Goal: Task Accomplishment & Management: Use online tool/utility

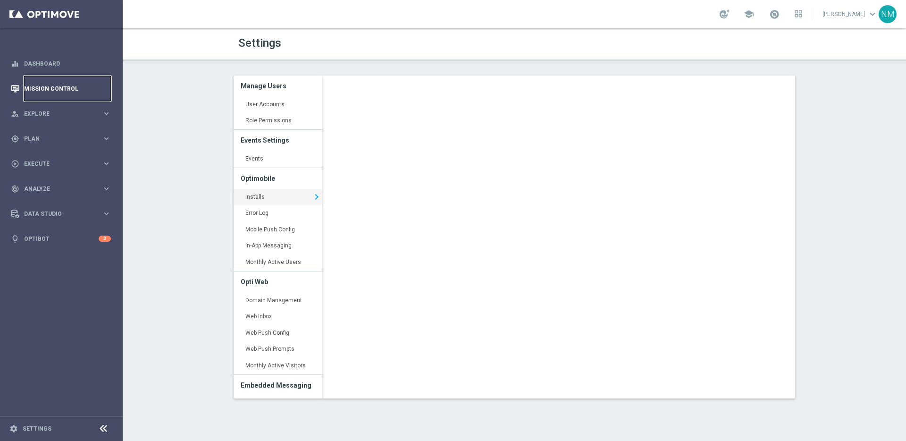
click at [54, 81] on link "Mission Control" at bounding box center [67, 88] width 87 height 25
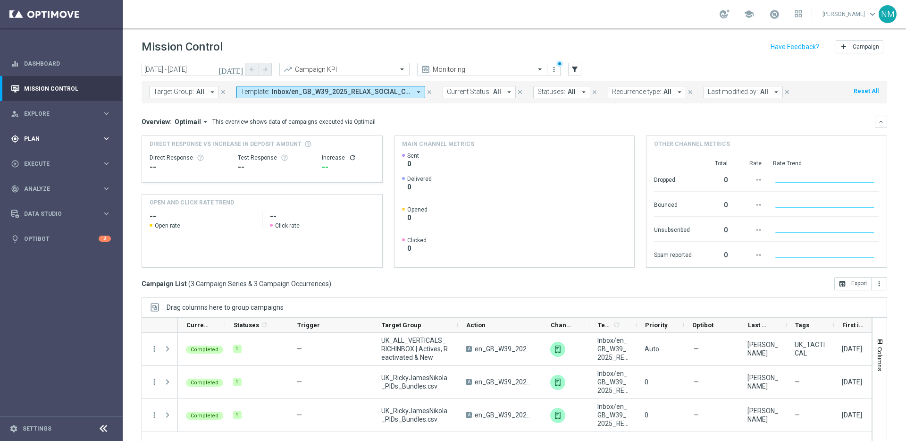
click at [57, 137] on span "Plan" at bounding box center [63, 139] width 78 height 6
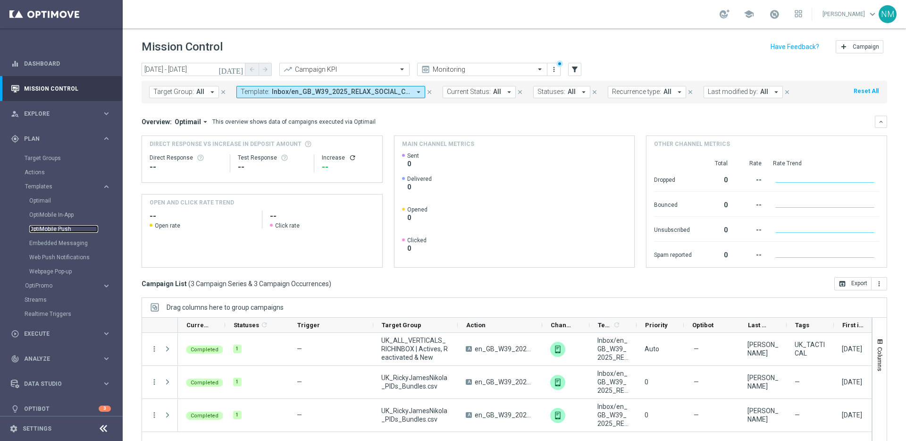
click at [47, 231] on link "OptiMobile Push" at bounding box center [63, 229] width 69 height 8
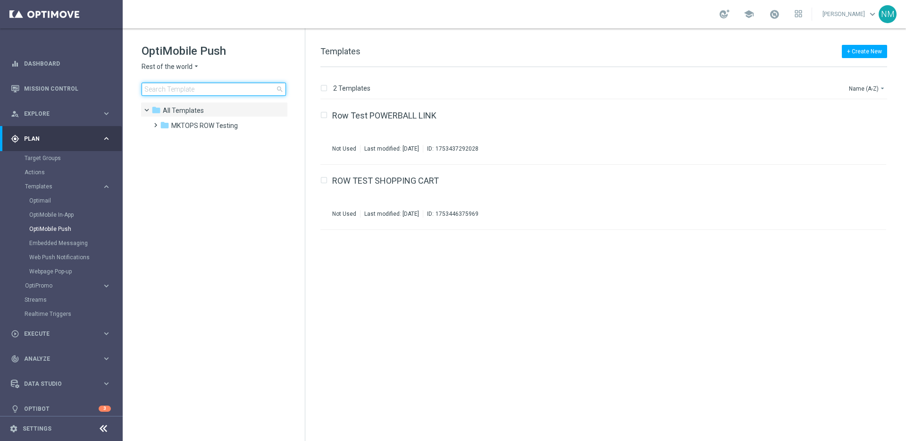
click at [177, 90] on input at bounding box center [214, 89] width 144 height 13
click at [197, 71] on div "OptiMobile Push Rest of the world arrow_drop_down × Rest of the world search" at bounding box center [223, 69] width 163 height 52
click at [195, 68] on icon "arrow_drop_down" at bounding box center [197, 66] width 8 height 9
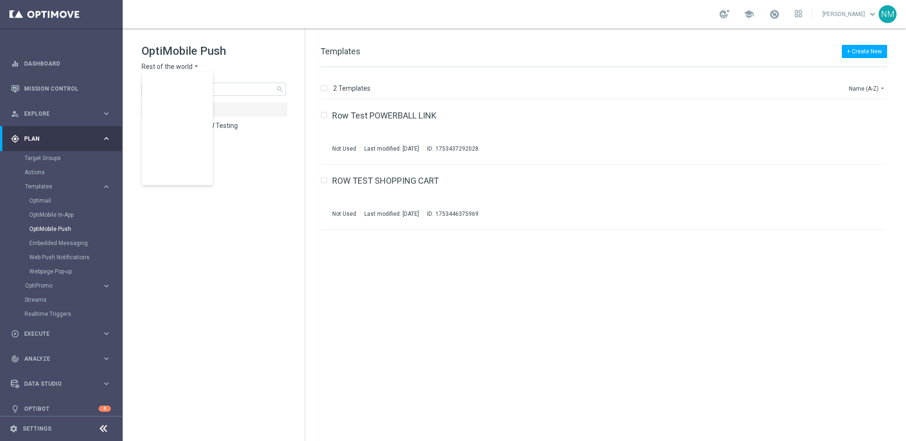
scroll to position [294, 0]
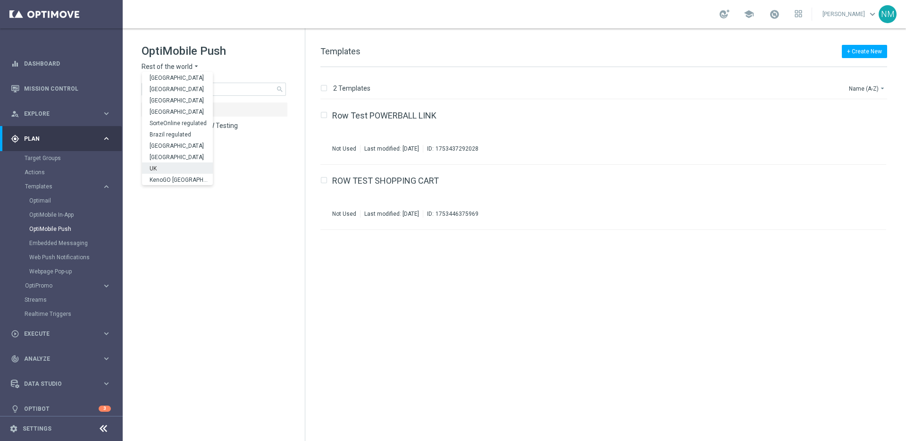
click at [173, 166] on div "UK" at bounding box center [177, 167] width 71 height 11
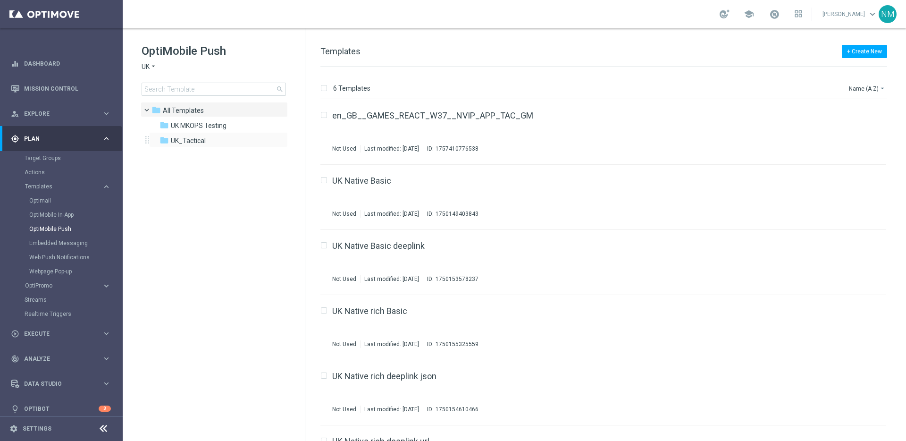
click at [176, 146] on div "folder UK_Tactical more_vert" at bounding box center [218, 139] width 139 height 15
click at [212, 139] on div "folder UK_Tactical" at bounding box center [214, 140] width 109 height 11
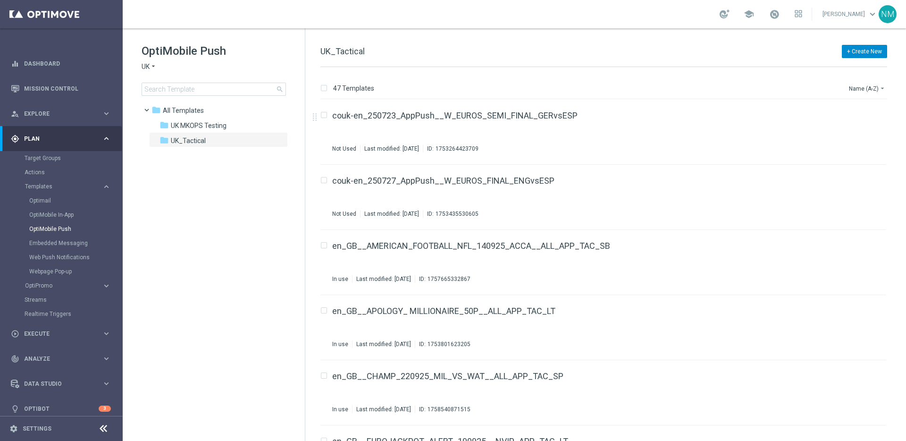
click at [859, 50] on button "+ Create New" at bounding box center [864, 51] width 45 height 13
click at [837, 67] on span "New Template" at bounding box center [838, 68] width 38 height 7
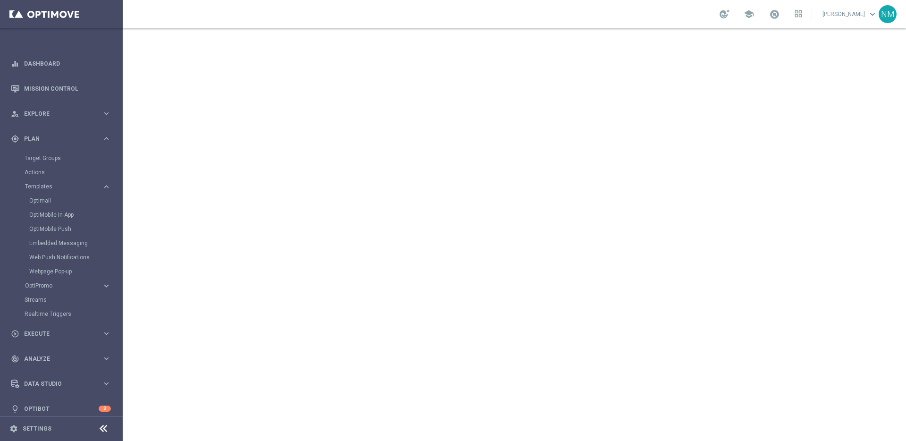
click at [378, 14] on div "school Nikola Misotova keyboard_arrow_down NM" at bounding box center [514, 14] width 783 height 28
click at [33, 431] on link "Settings" at bounding box center [37, 429] width 29 height 6
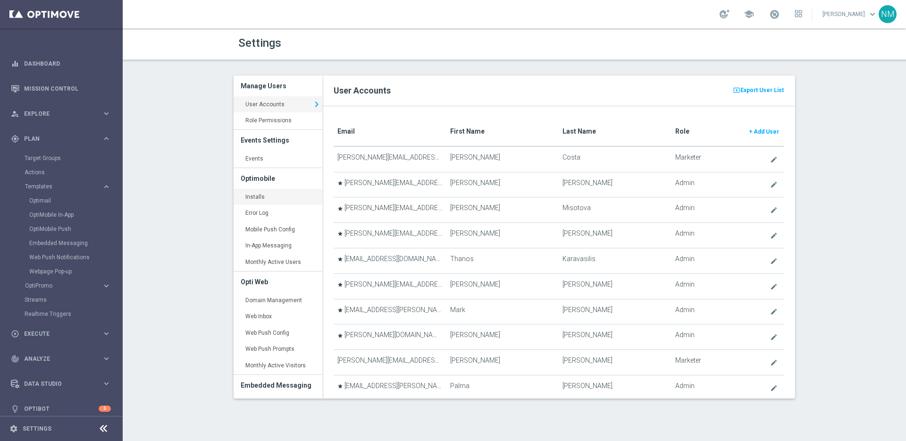
click at [258, 193] on link "Installs keyboard_arrow_right" at bounding box center [278, 197] width 89 height 17
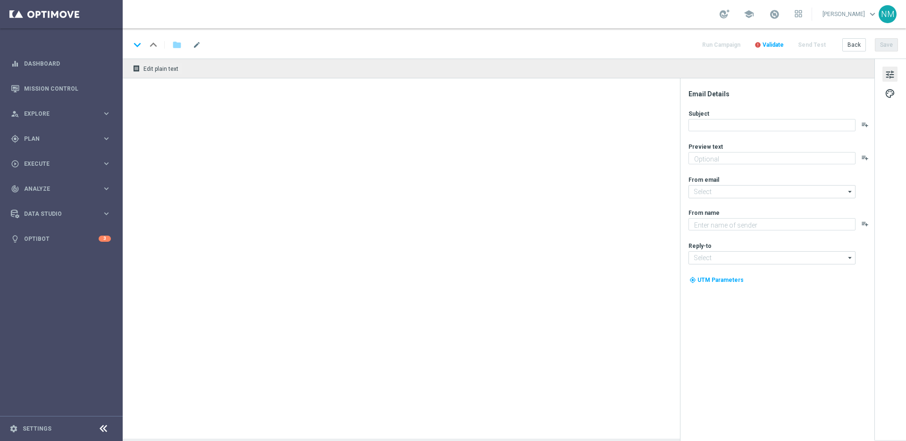
type textarea "[%FIRST_NAME%], could this SuperDraw be yours?"
type textarea "Lottoland"
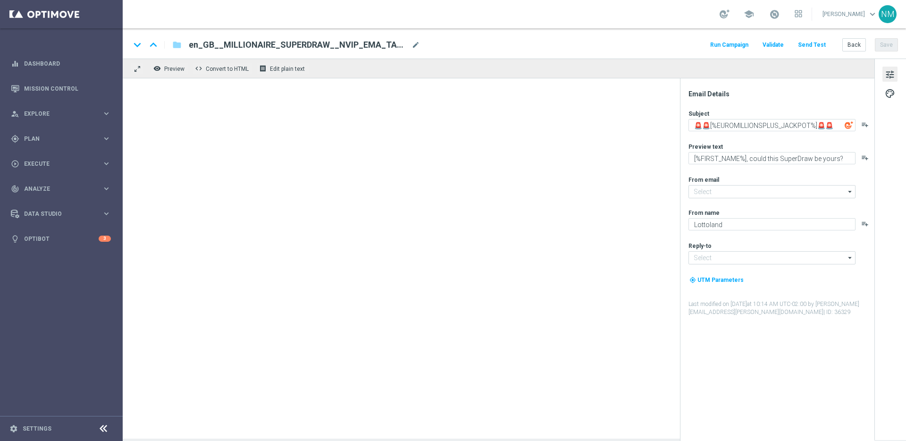
type input "mail@crm.lottoland.com"
type input "support@lottoland.co.uk"
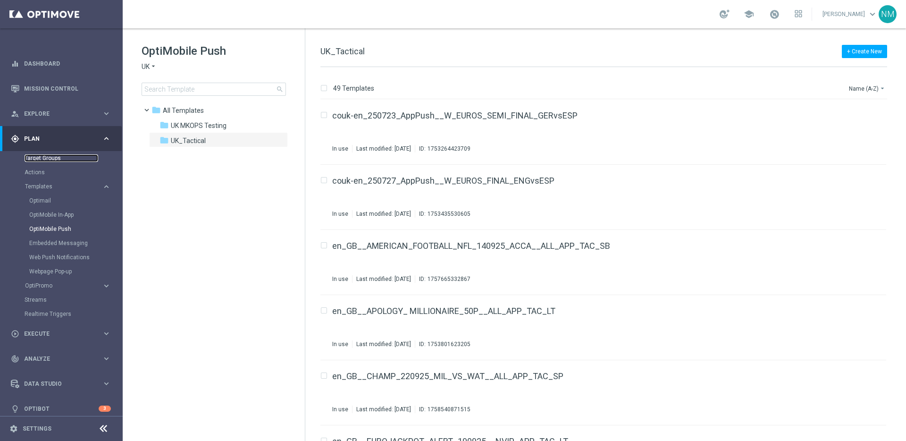
click at [56, 155] on link "Target Groups" at bounding box center [62, 158] width 74 height 8
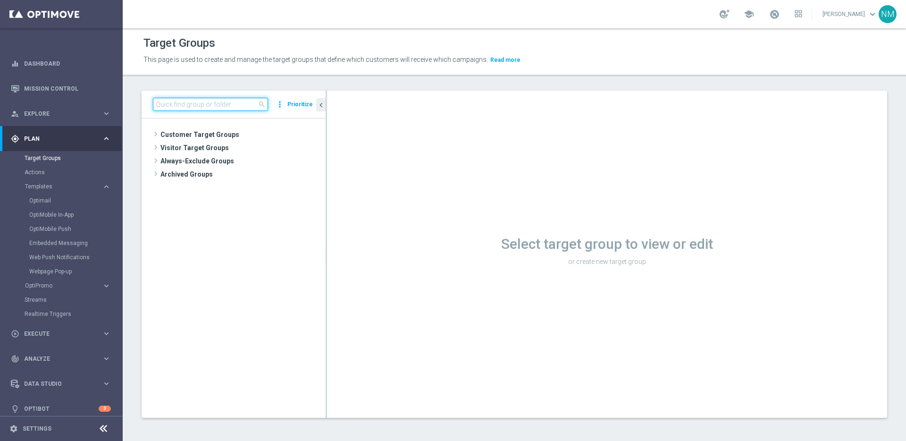
click at [177, 105] on input at bounding box center [210, 104] width 115 height 13
paste input "UK_CASINO_EMAIL | APP RETENTION"
type input "UK_CASINO_EMAIL | APP RETENTION"
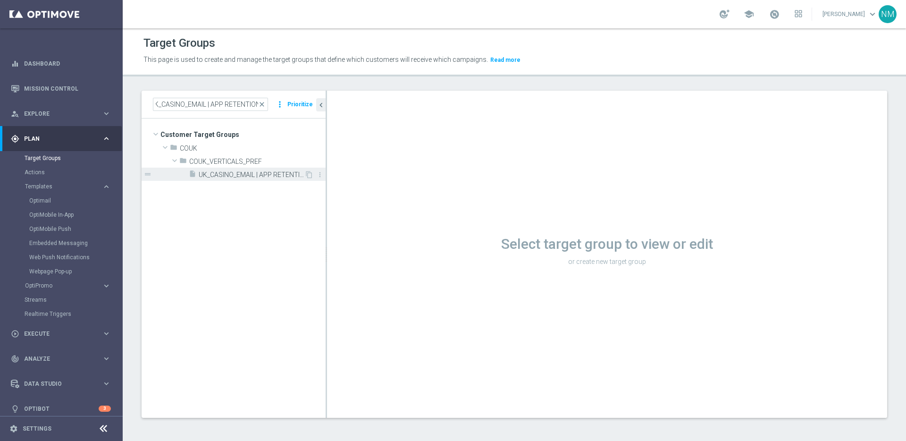
click at [252, 169] on div "insert_drive_file UK_CASINO_EMAIL | APP RETENTION" at bounding box center [247, 174] width 116 height 13
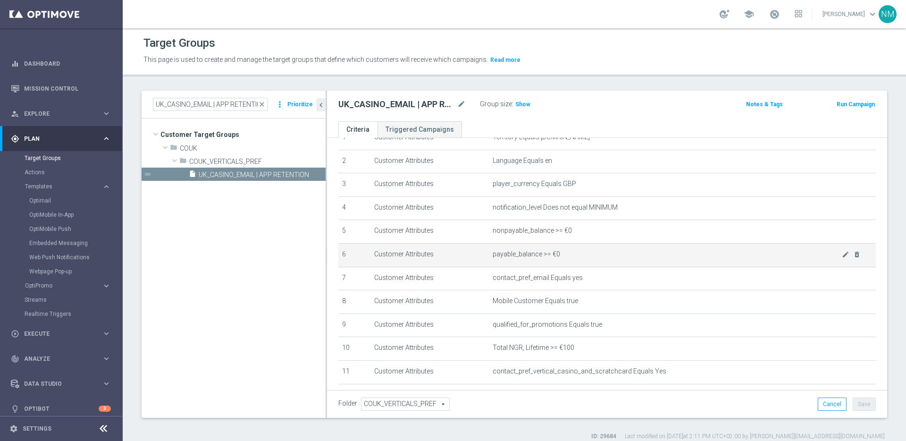
scroll to position [47, 0]
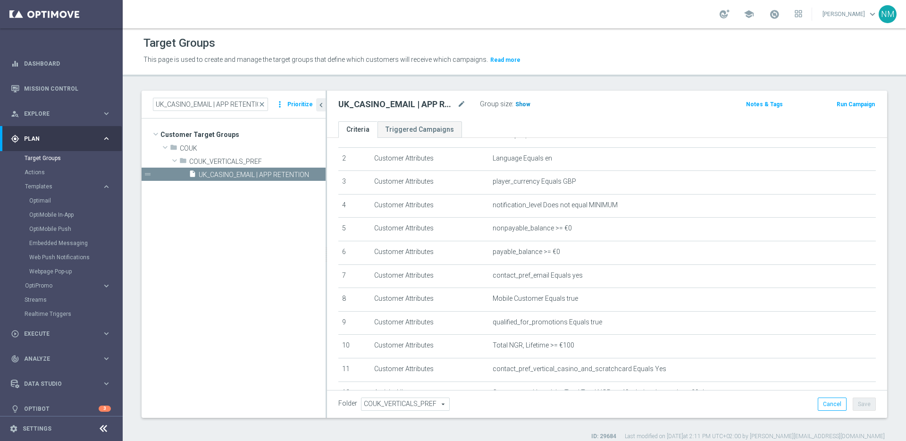
click at [519, 105] on span "Show" at bounding box center [522, 104] width 15 height 7
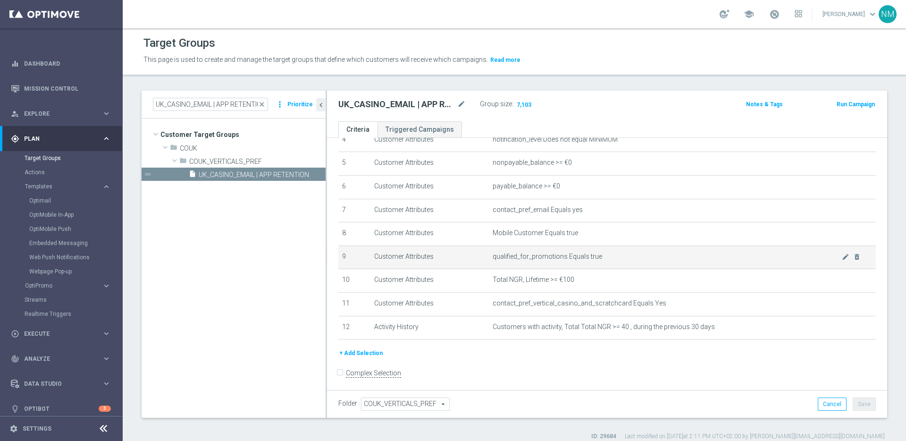
scroll to position [115, 0]
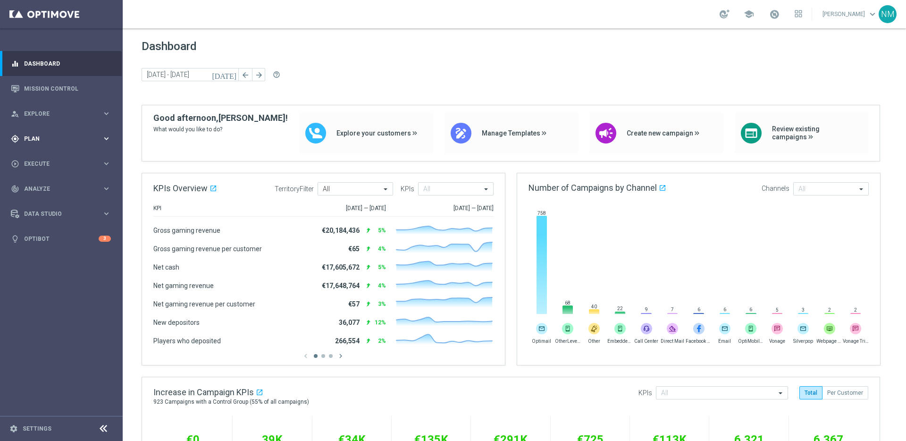
click at [50, 145] on div "gps_fixed Plan keyboard_arrow_right" at bounding box center [61, 138] width 122 height 25
click at [49, 158] on link "Target Groups" at bounding box center [62, 158] width 74 height 8
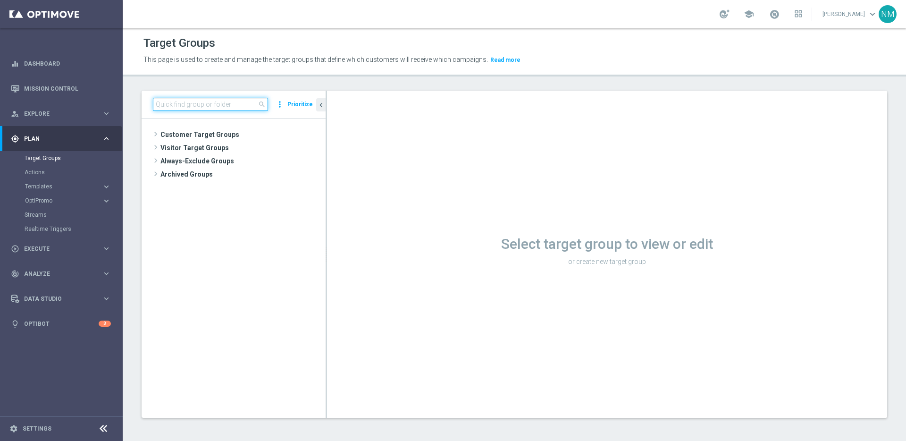
click at [187, 109] on input at bounding box center [210, 104] width 115 height 13
paste input "UK_CASINO_EMAIL | APP RETENTION"
type input "UK_CASINO_EMAIL | APP RETENTION"
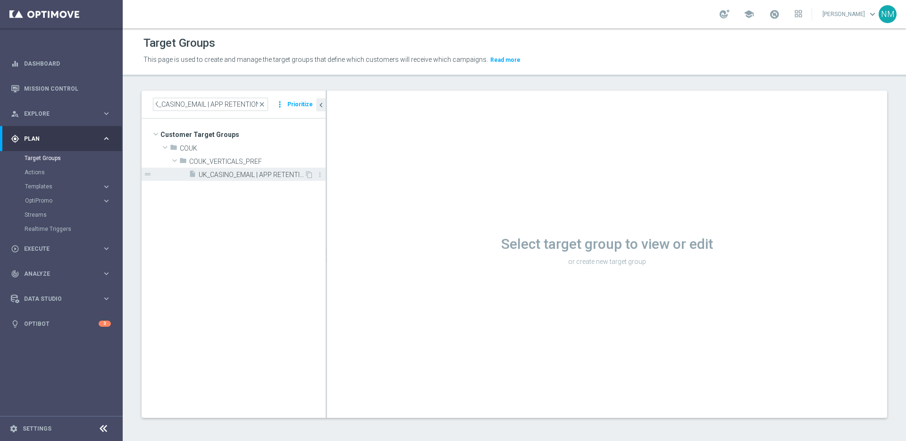
click at [254, 171] on span "UK_CASINO_EMAIL | APP RETENTION" at bounding box center [252, 175] width 106 height 8
